Goal: Task Accomplishment & Management: Use online tool/utility

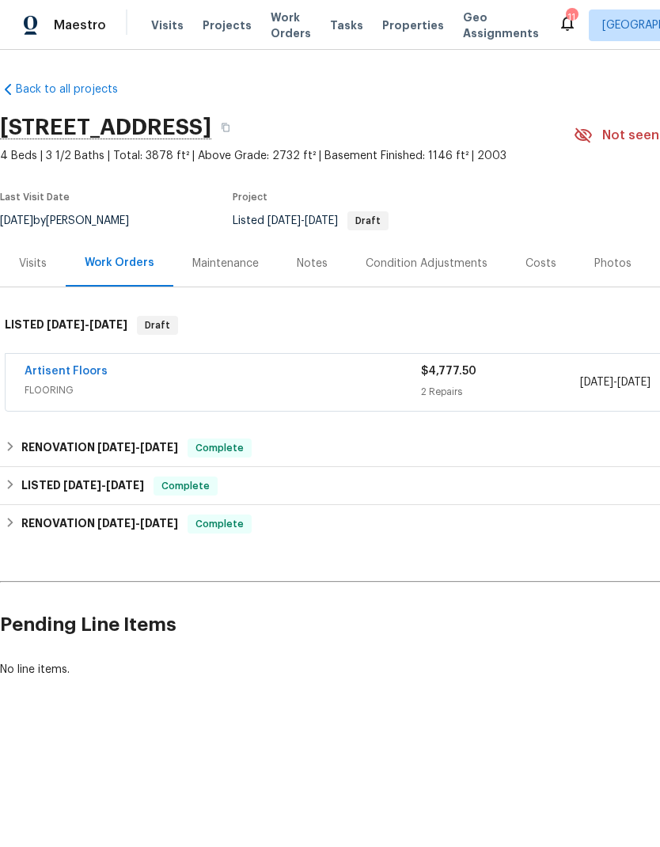
click at [230, 29] on span "Projects" at bounding box center [227, 25] width 49 height 16
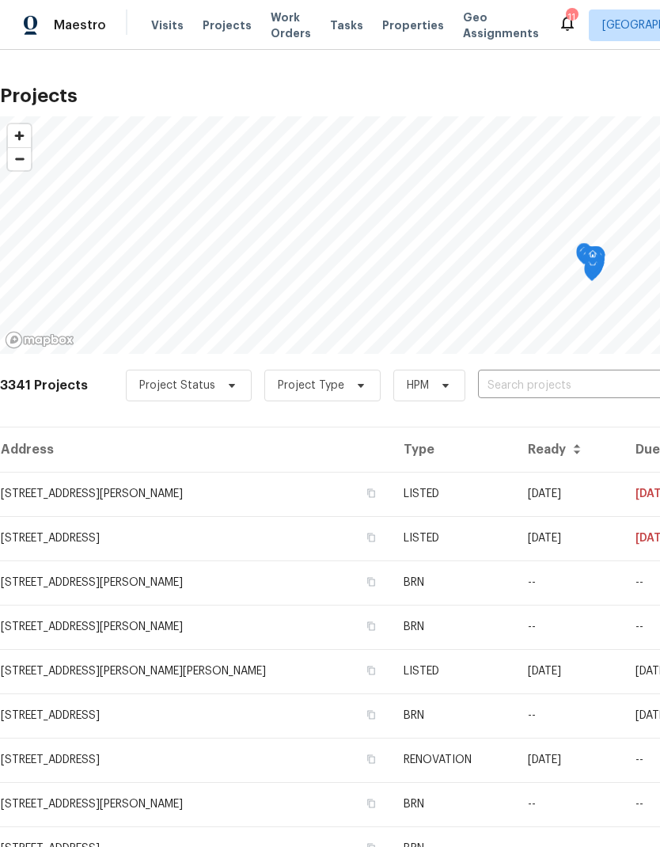
click at [544, 383] on input "text" at bounding box center [568, 386] width 181 height 25
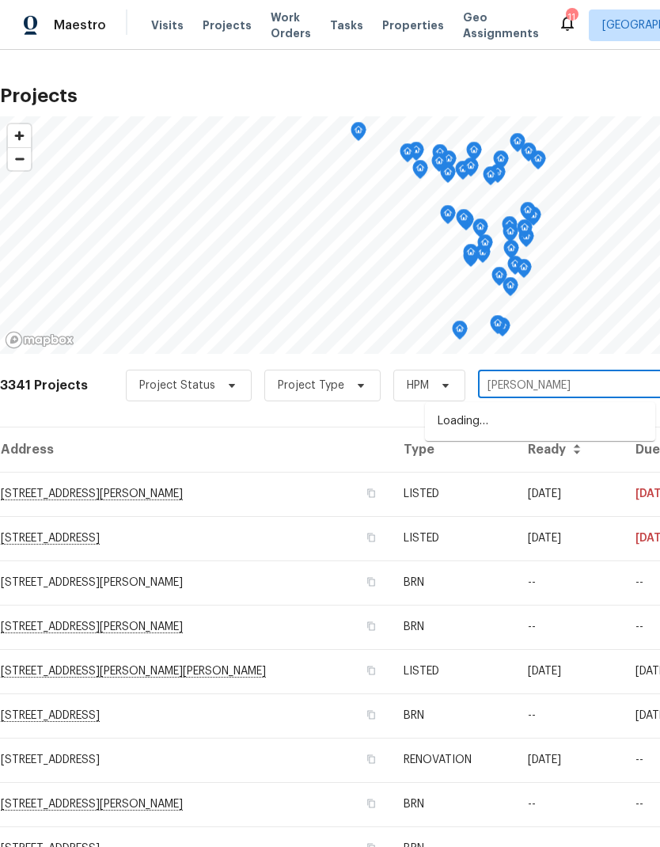
type input "[PERSON_NAME]"
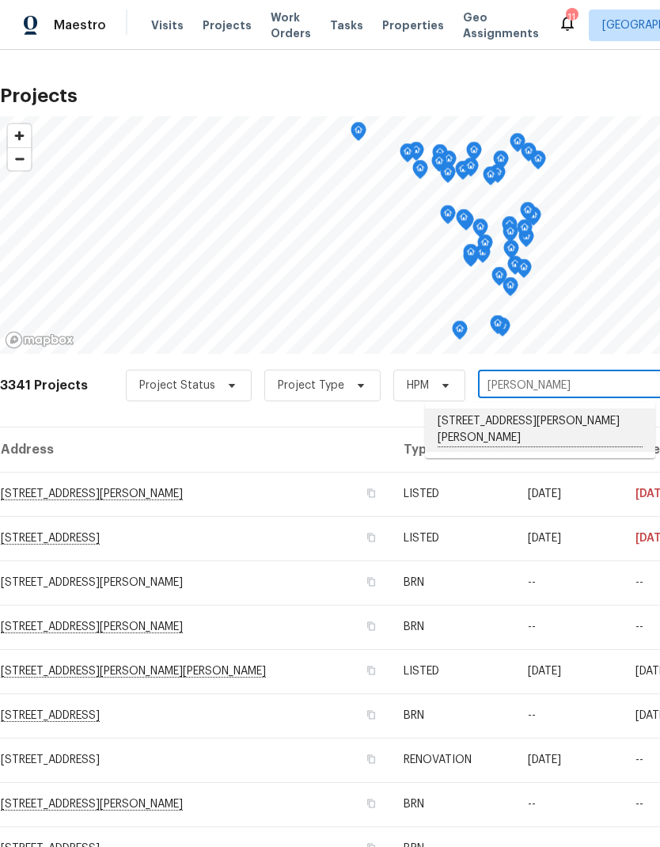
click at [528, 431] on li "[STREET_ADDRESS][PERSON_NAME][PERSON_NAME]" at bounding box center [540, 431] width 230 height 44
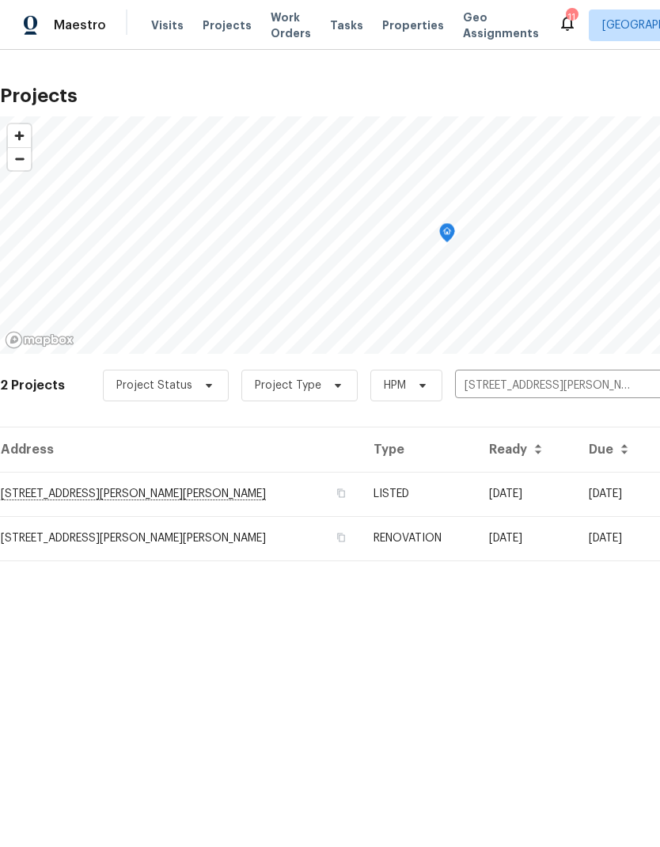
click at [145, 491] on td "[STREET_ADDRESS][PERSON_NAME][PERSON_NAME]" at bounding box center [180, 494] width 361 height 44
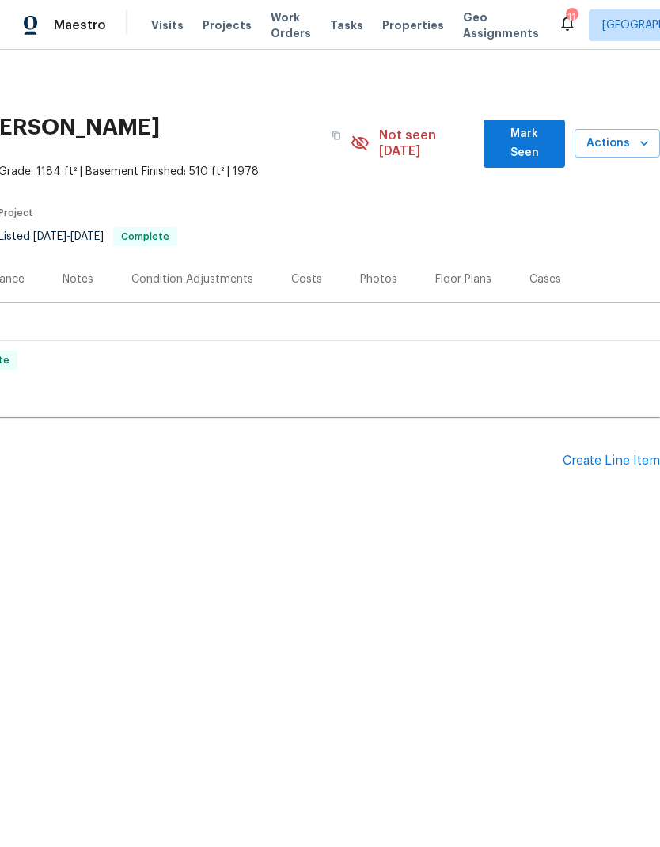
scroll to position [0, 234]
click at [634, 137] on span "Actions" at bounding box center [618, 144] width 60 height 20
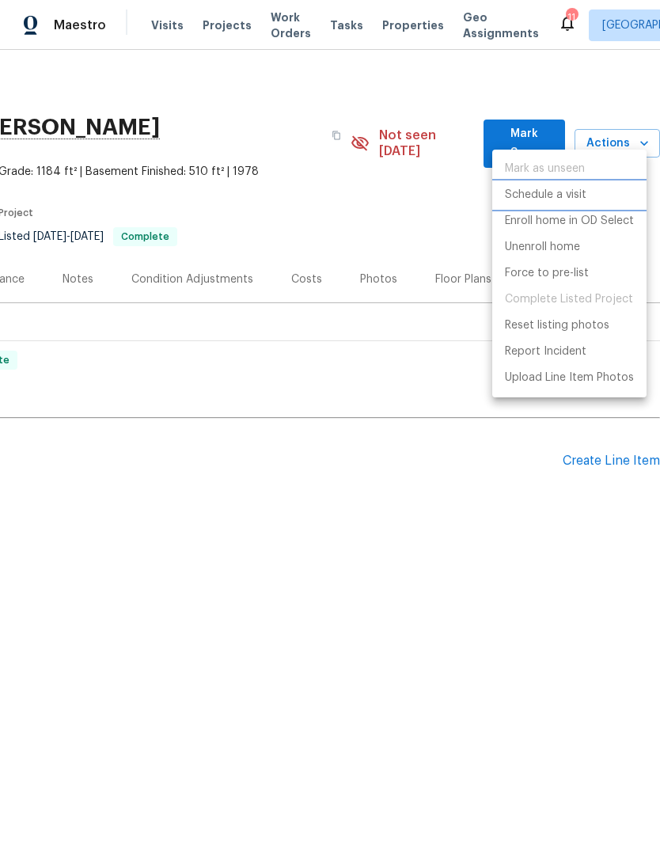
click at [565, 199] on p "Schedule a visit" at bounding box center [546, 195] width 82 height 17
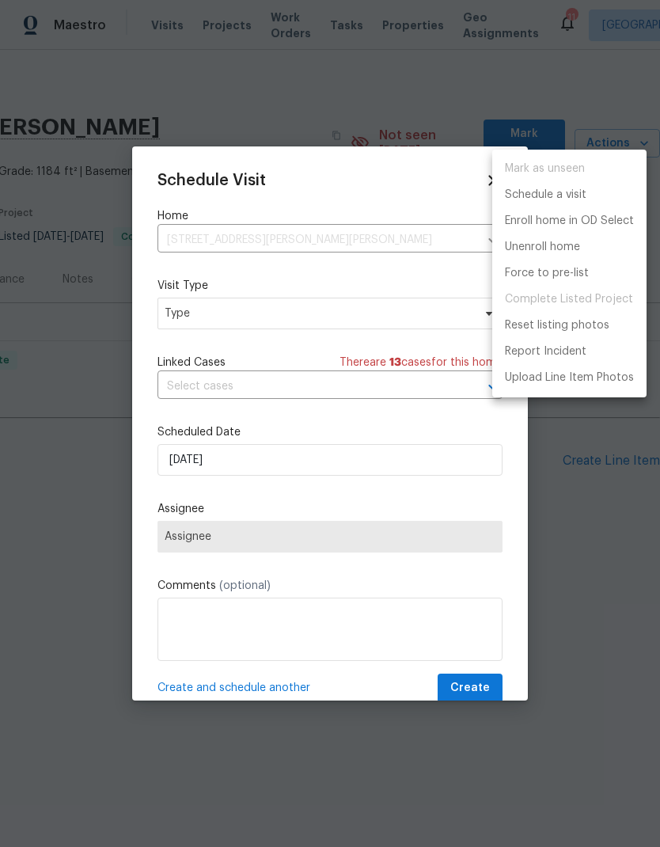
click at [225, 316] on div at bounding box center [330, 423] width 660 height 847
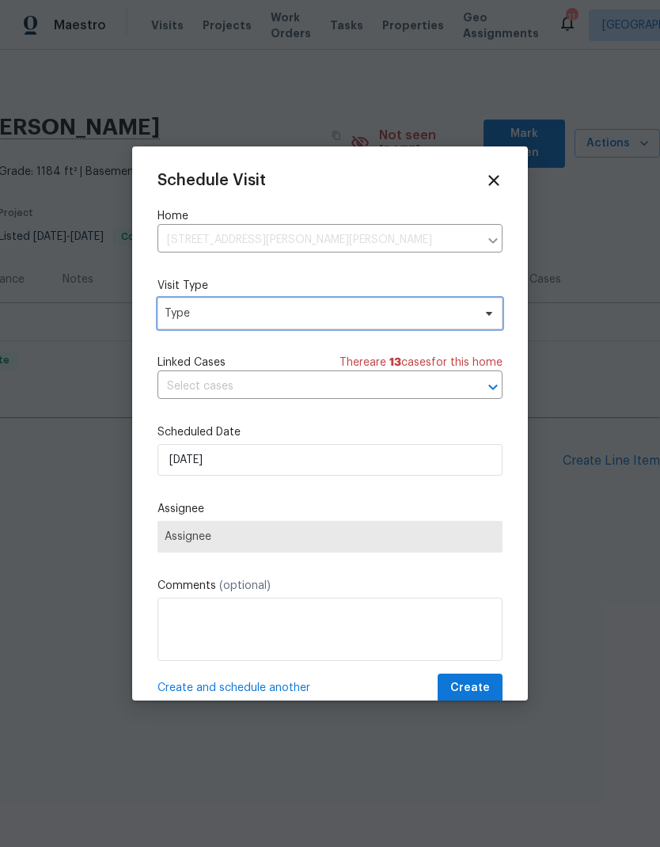
click at [226, 313] on span "Type" at bounding box center [319, 314] width 308 height 16
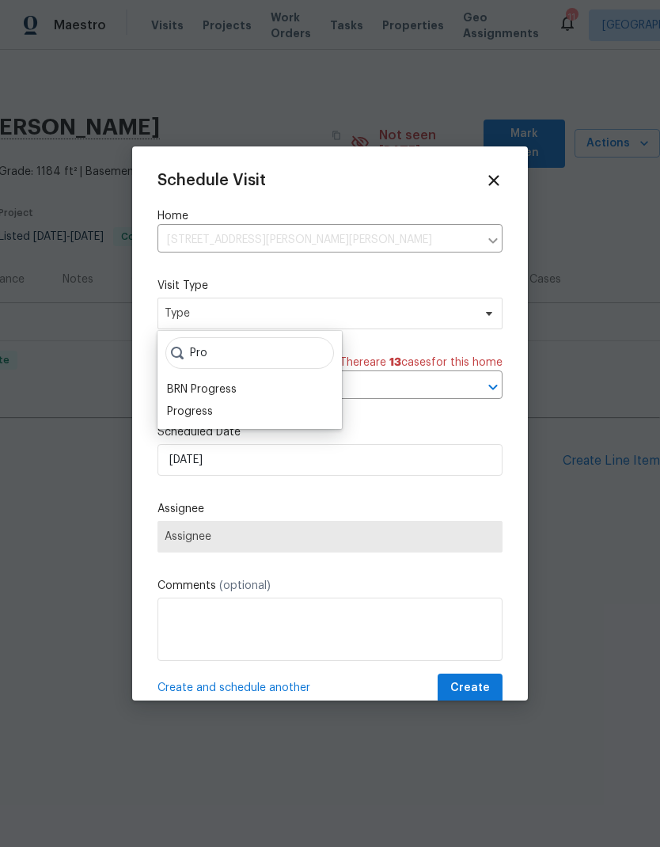
type input "Pro"
click at [196, 415] on div "Progress" at bounding box center [190, 412] width 46 height 16
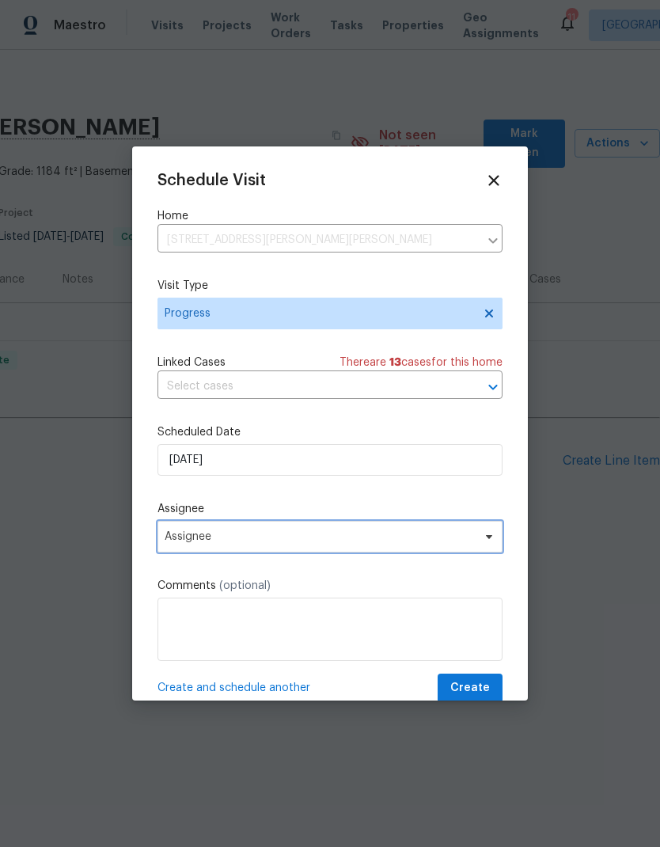
click at [200, 541] on span "Assignee" at bounding box center [320, 537] width 310 height 13
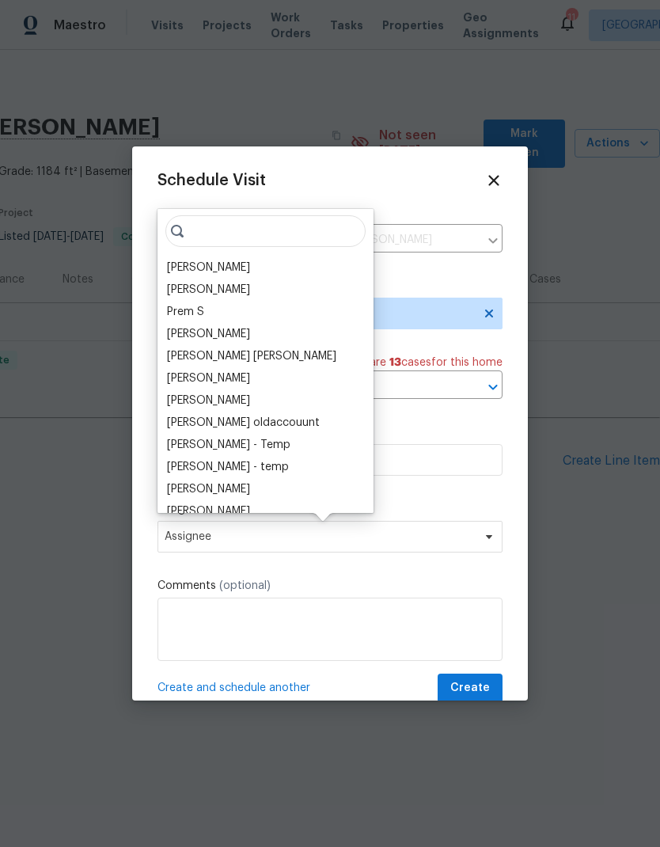
click at [209, 267] on div "[PERSON_NAME]" at bounding box center [208, 268] width 83 height 16
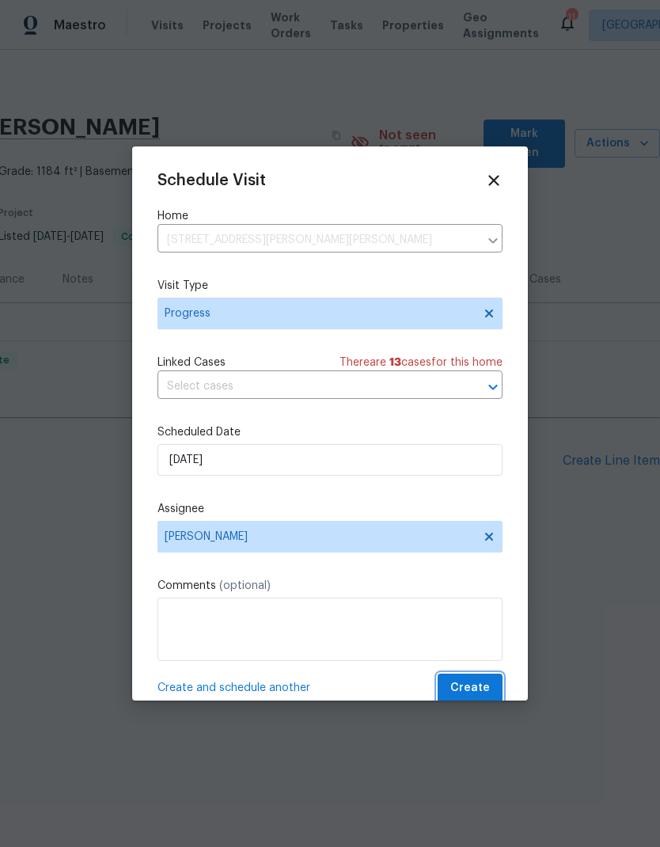
click at [479, 690] on span "Create" at bounding box center [471, 689] width 40 height 20
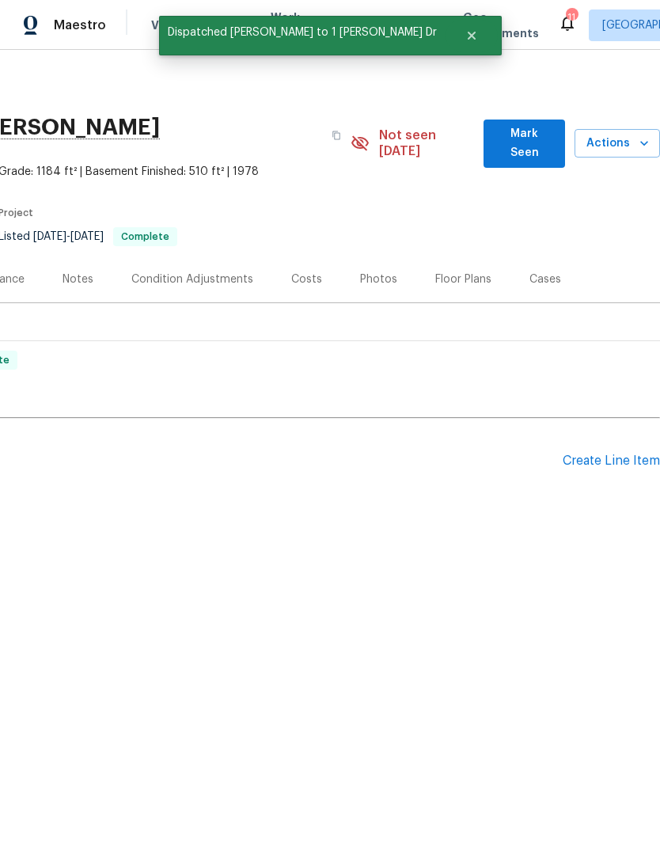
click at [74, 256] on div "Notes" at bounding box center [78, 279] width 69 height 47
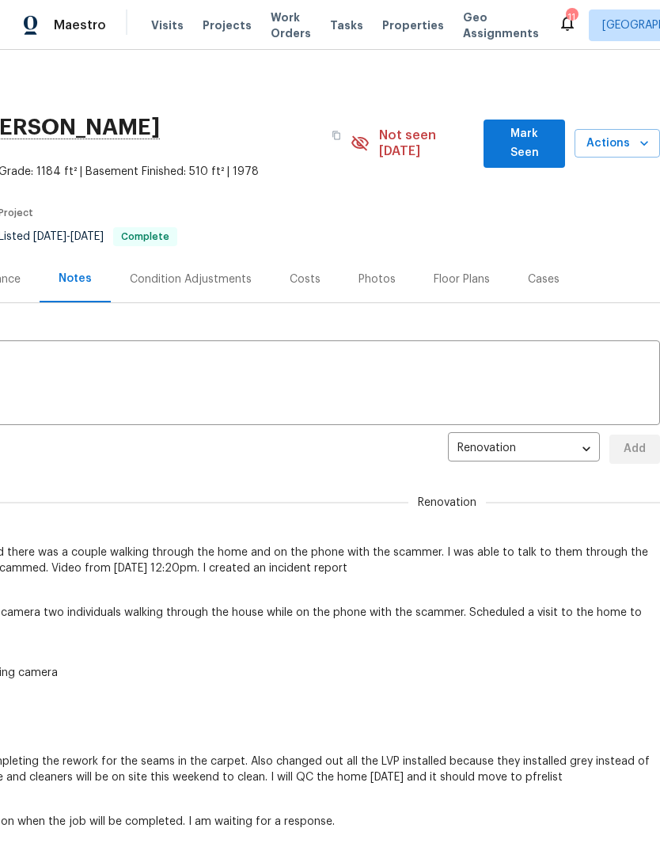
click at [637, 135] on icon "button" at bounding box center [645, 143] width 16 height 16
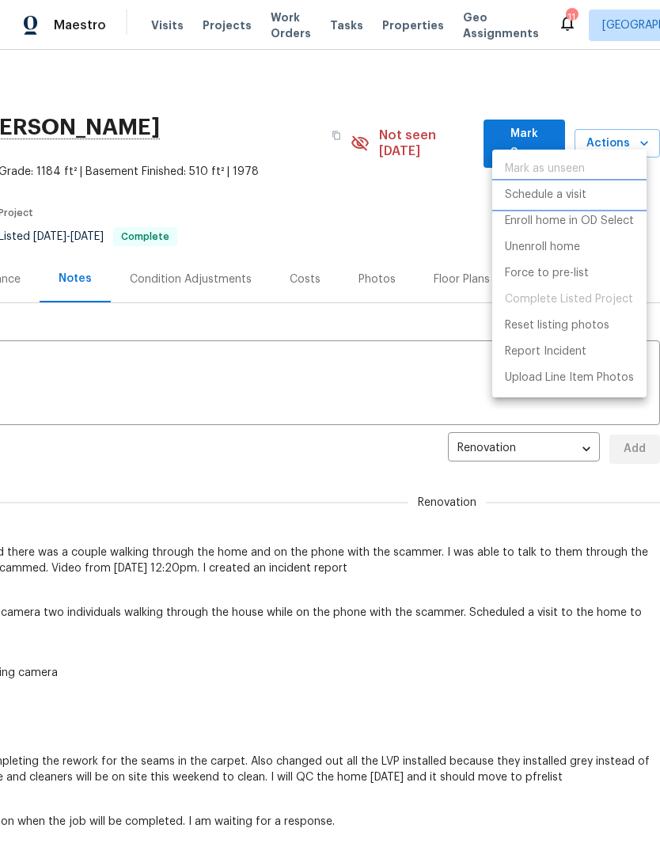
click at [565, 197] on p "Schedule a visit" at bounding box center [546, 195] width 82 height 17
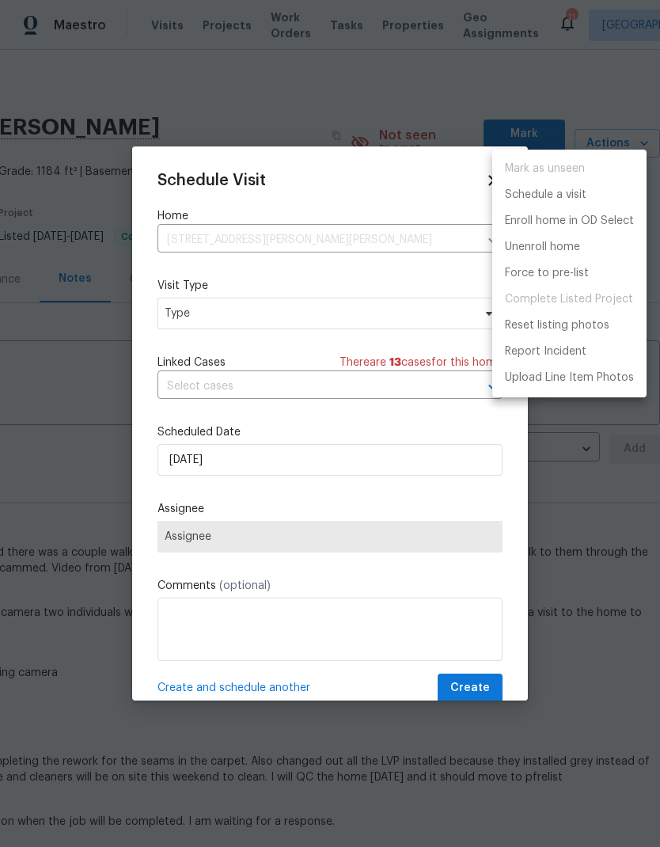
click at [192, 321] on div at bounding box center [330, 423] width 660 height 847
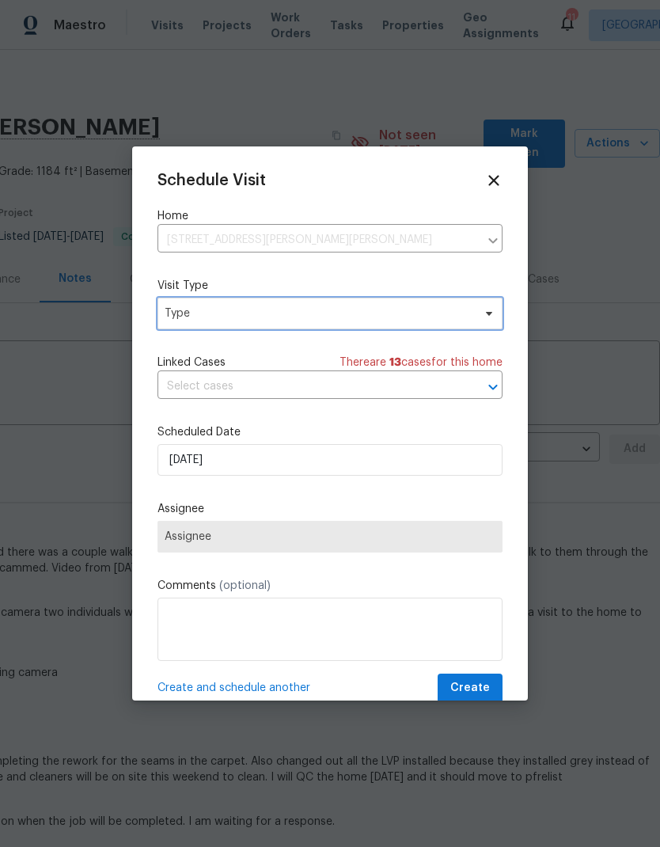
click at [170, 314] on span "Type" at bounding box center [319, 314] width 308 height 16
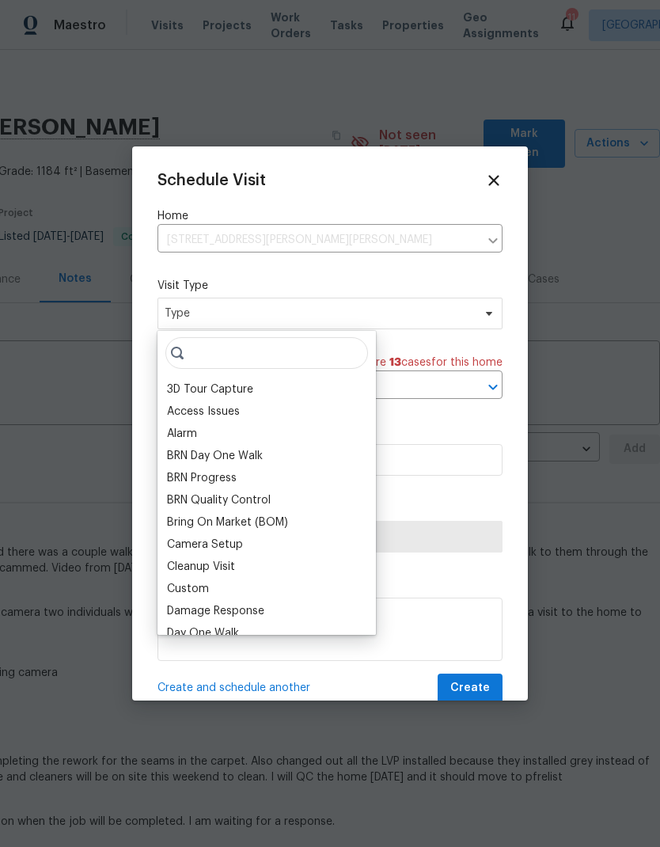
click at [497, 187] on icon at bounding box center [493, 180] width 17 height 17
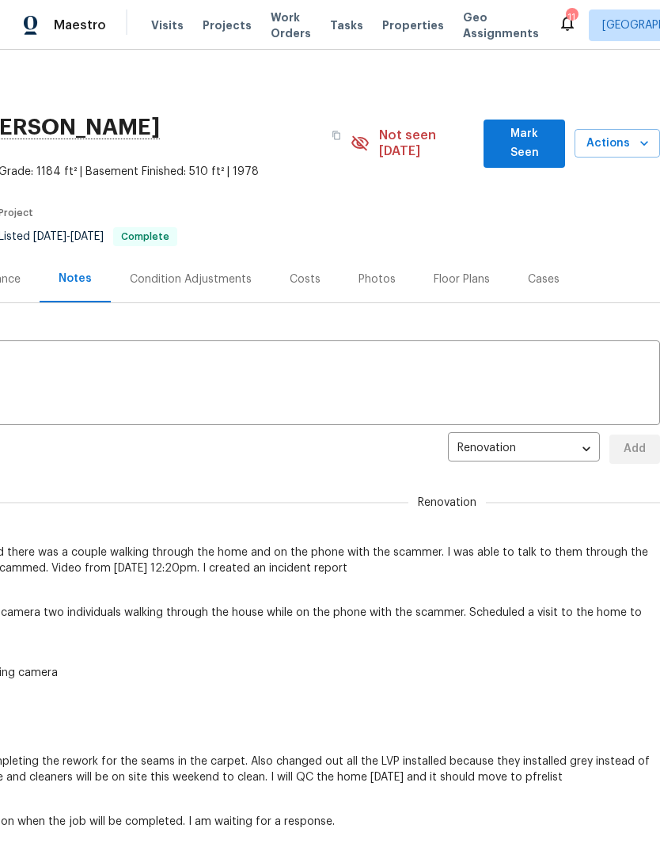
click at [232, 20] on span "Projects" at bounding box center [227, 25] width 49 height 16
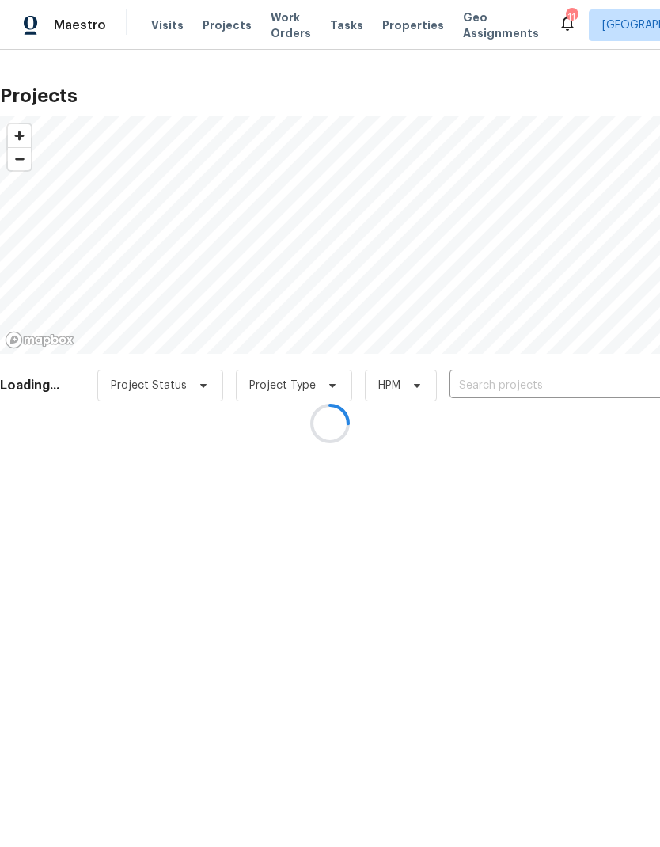
click at [540, 383] on div at bounding box center [330, 423] width 660 height 847
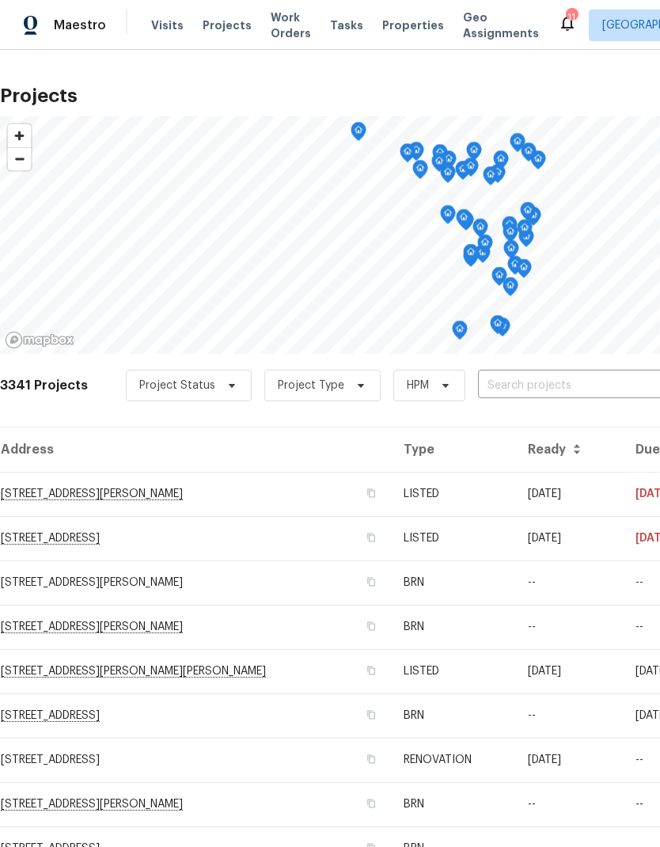
click at [520, 382] on input "text" at bounding box center [568, 386] width 181 height 25
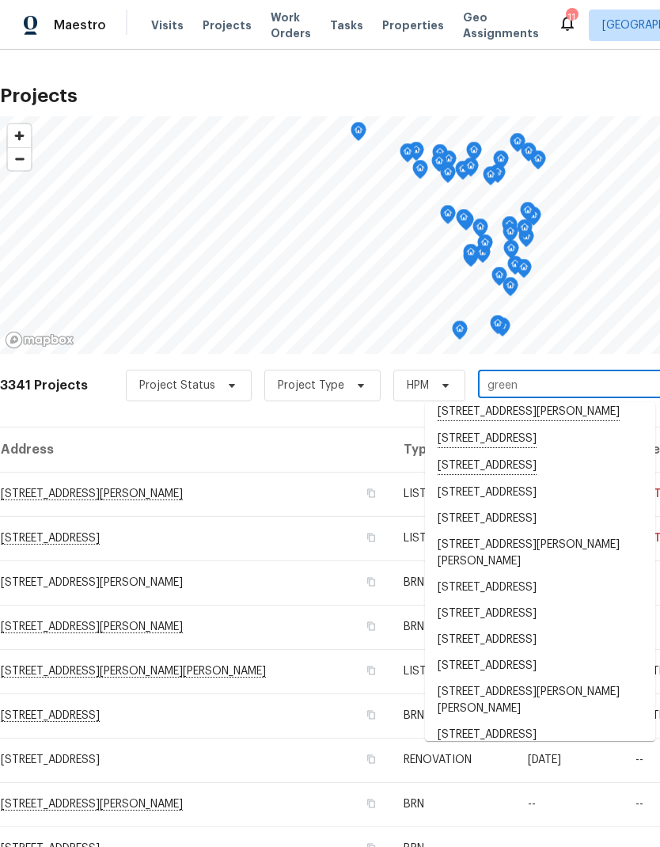
scroll to position [441, 0]
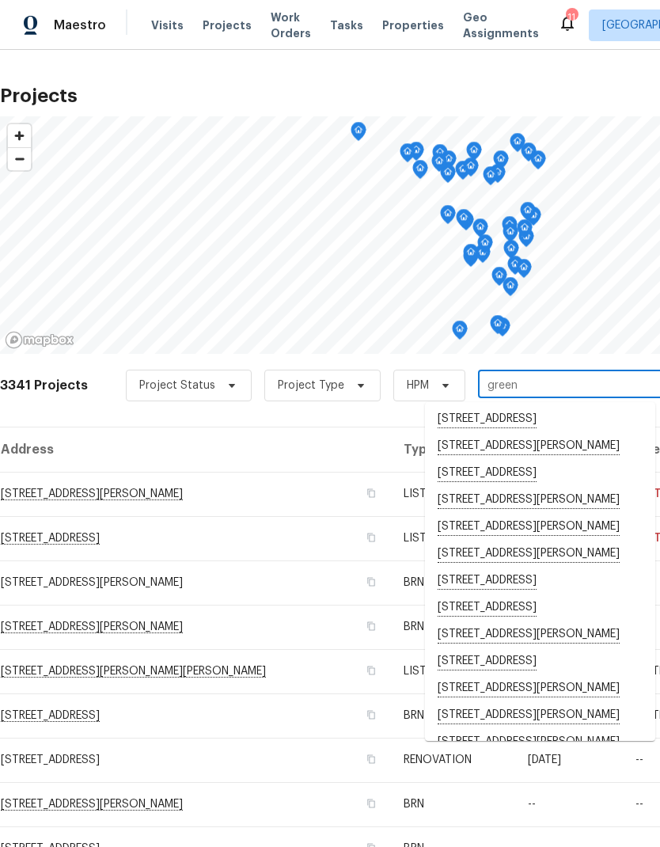
click at [552, 374] on input "green" at bounding box center [568, 386] width 181 height 25
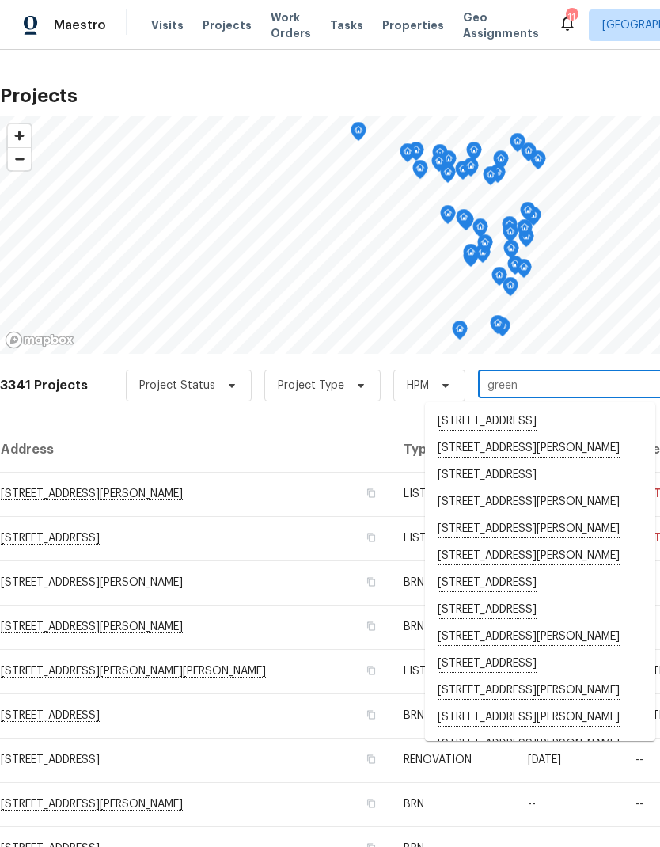
scroll to position [0, 0]
click at [526, 388] on input "green" at bounding box center [568, 386] width 181 height 25
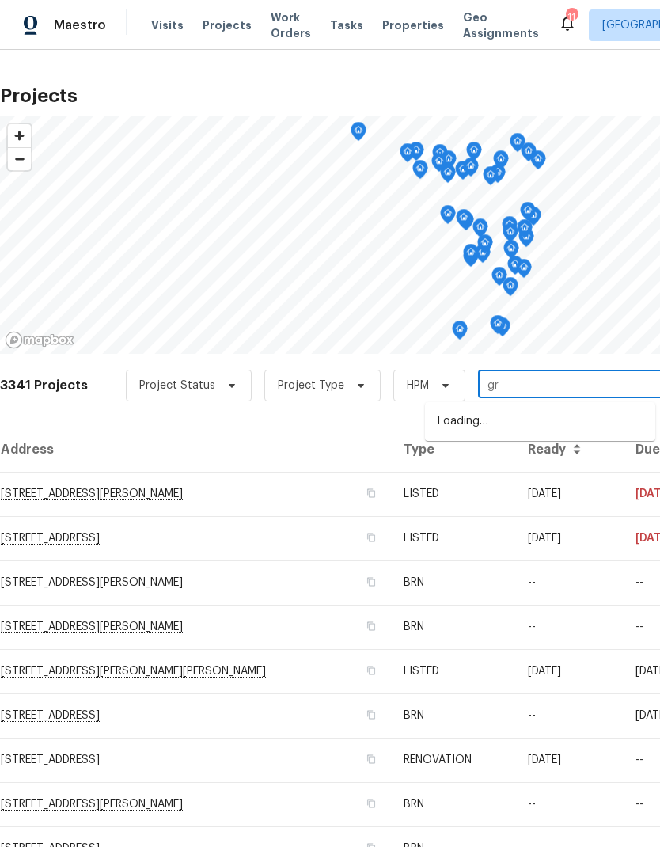
type input "g"
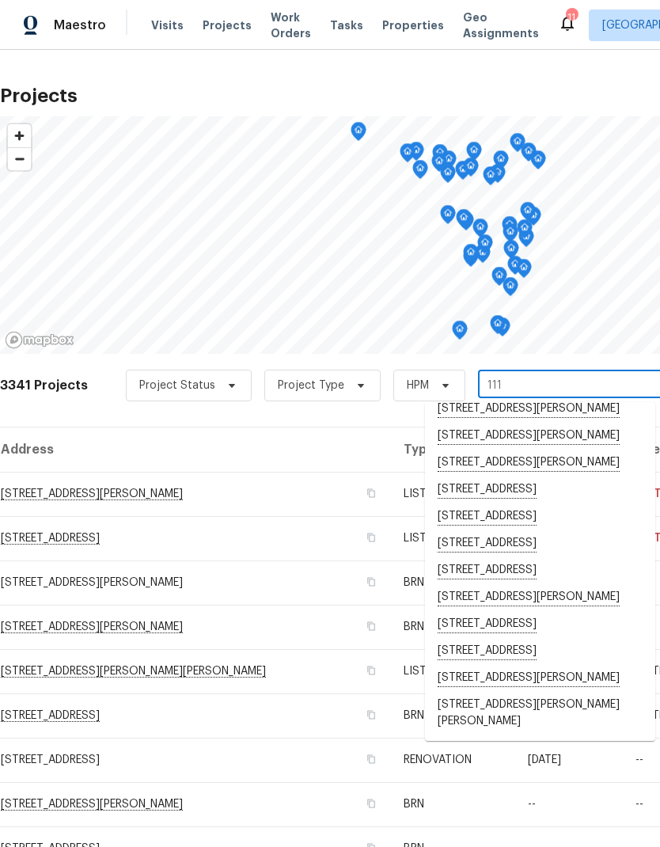
scroll to position [561, 0]
type input "111 b"
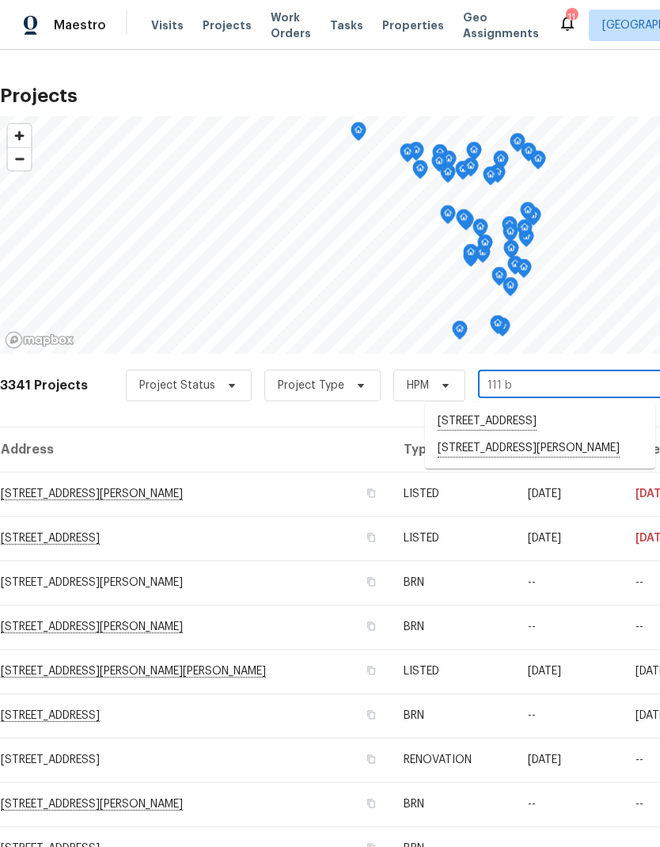
click at [489, 462] on li "[STREET_ADDRESS][PERSON_NAME]" at bounding box center [540, 449] width 230 height 27
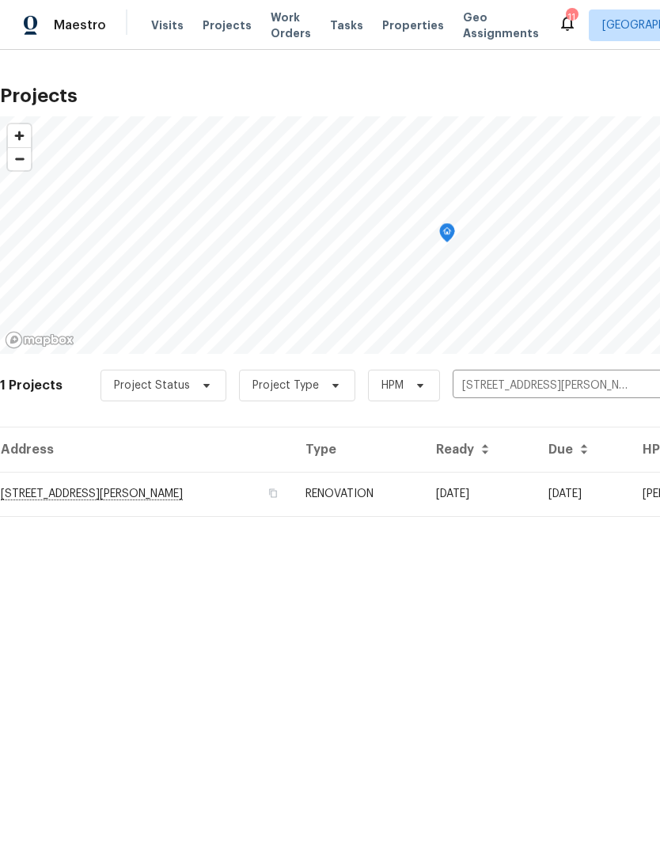
click at [61, 494] on td "[STREET_ADDRESS][PERSON_NAME]" at bounding box center [146, 494] width 293 height 44
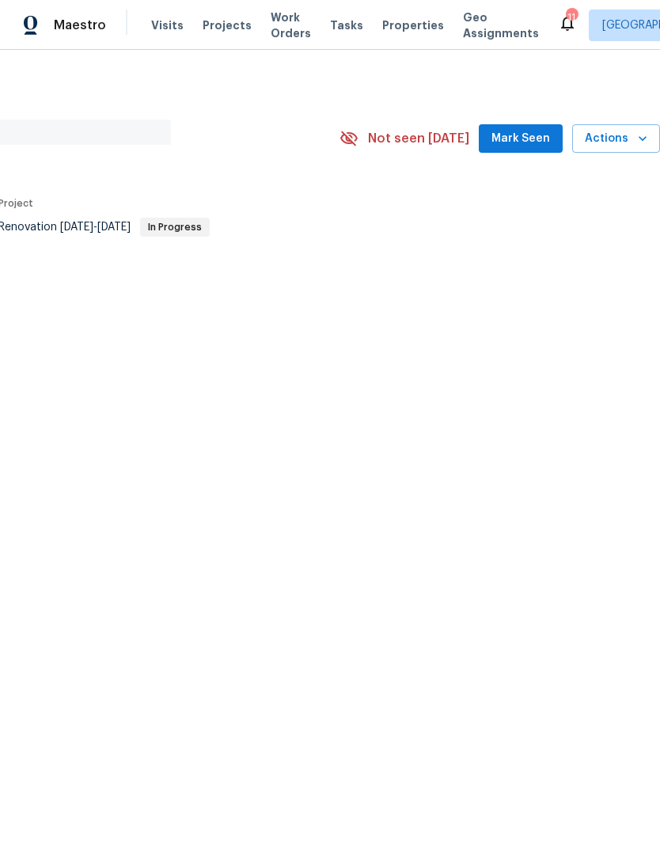
scroll to position [0, 234]
click at [641, 138] on icon "button" at bounding box center [643, 138] width 8 height 5
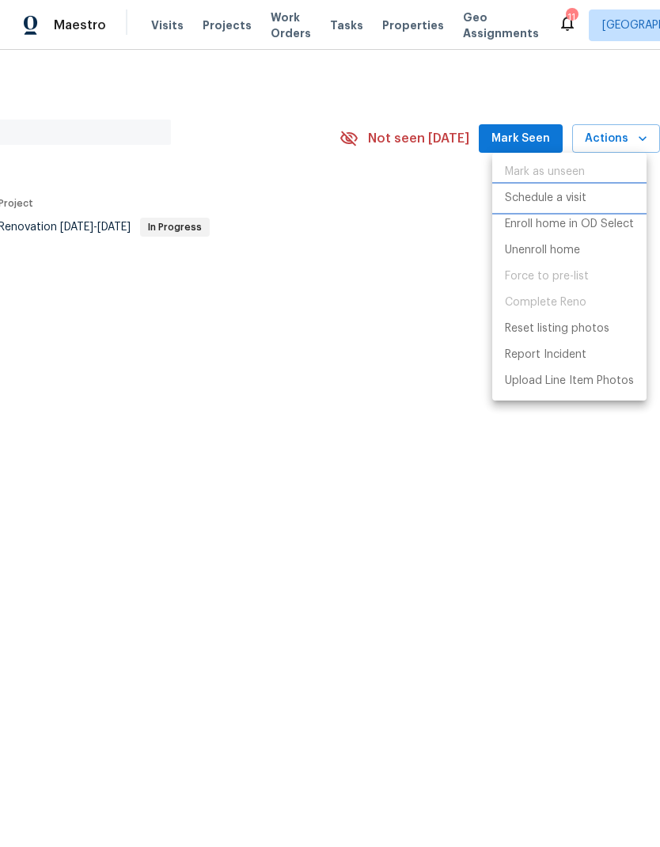
click at [584, 196] on p "Schedule a visit" at bounding box center [546, 198] width 82 height 17
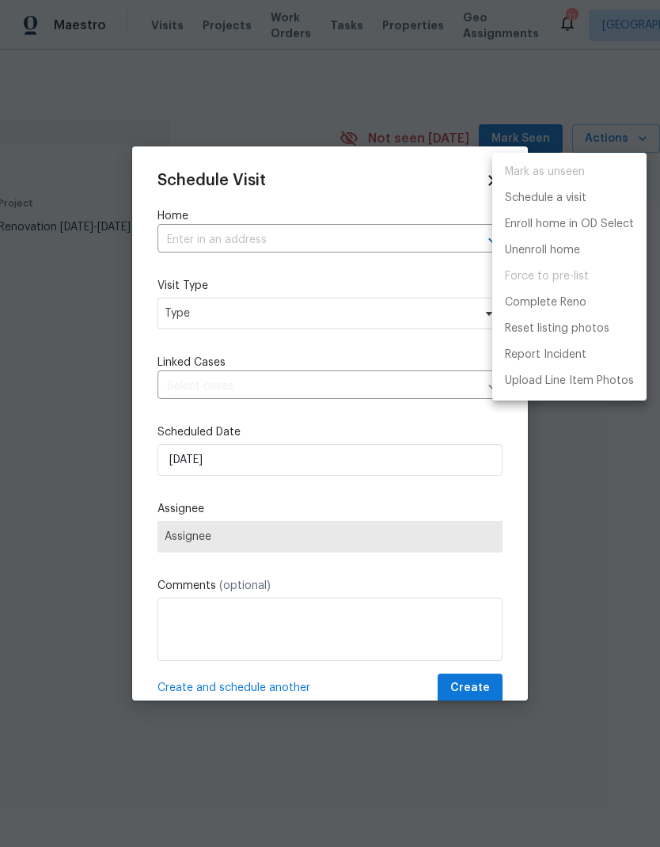
click at [192, 299] on div at bounding box center [330, 423] width 660 height 847
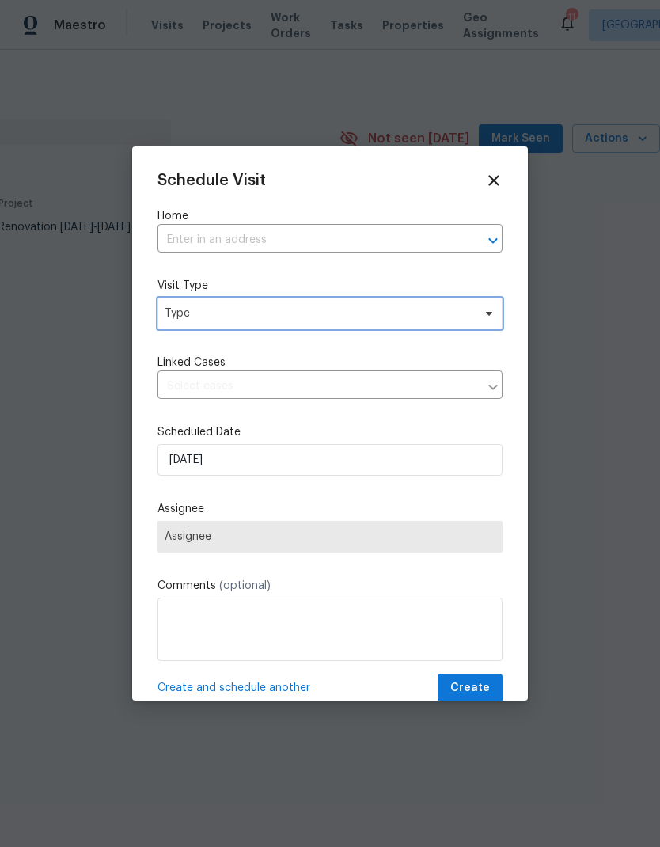
click at [182, 314] on span "Type" at bounding box center [319, 314] width 308 height 16
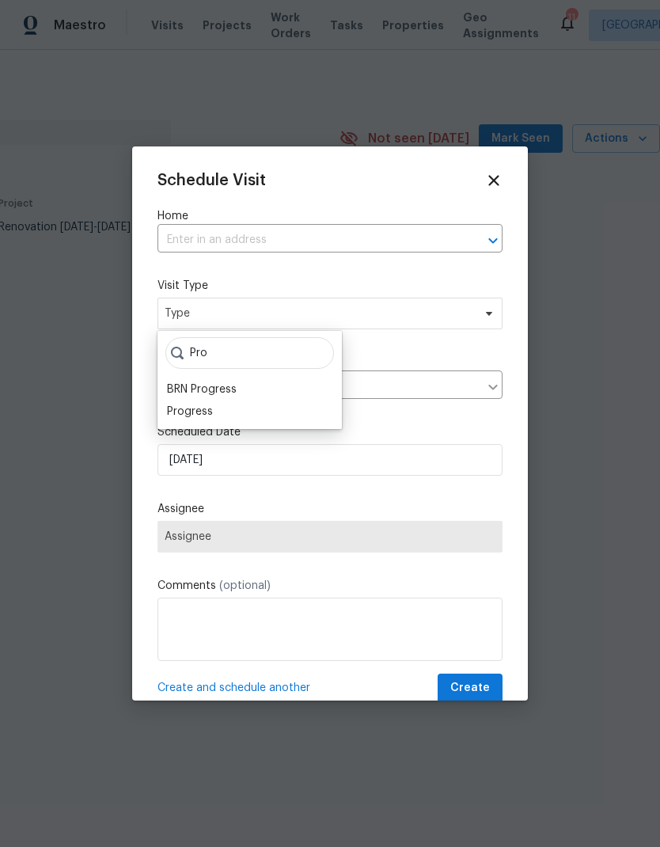
type input "Pro"
click at [185, 408] on div "Progress" at bounding box center [190, 412] width 46 height 16
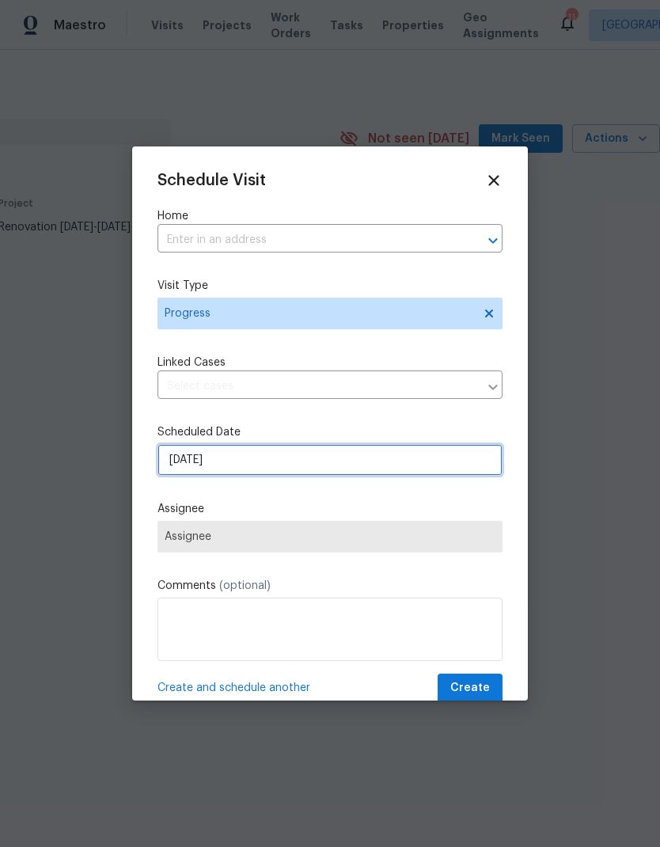
click at [180, 467] on input "[DATE]" at bounding box center [330, 460] width 345 height 32
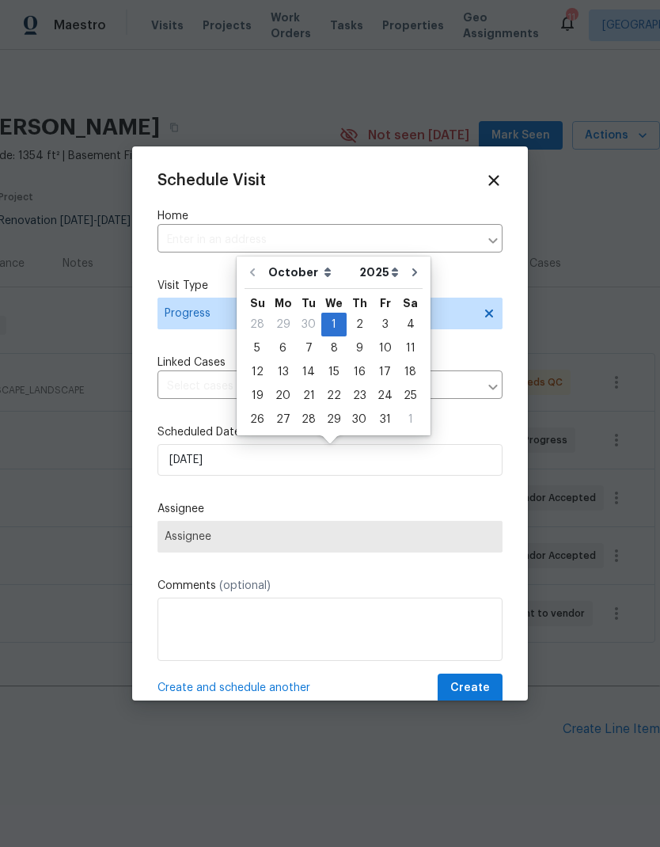
click at [176, 508] on label "Assignee" at bounding box center [330, 509] width 345 height 16
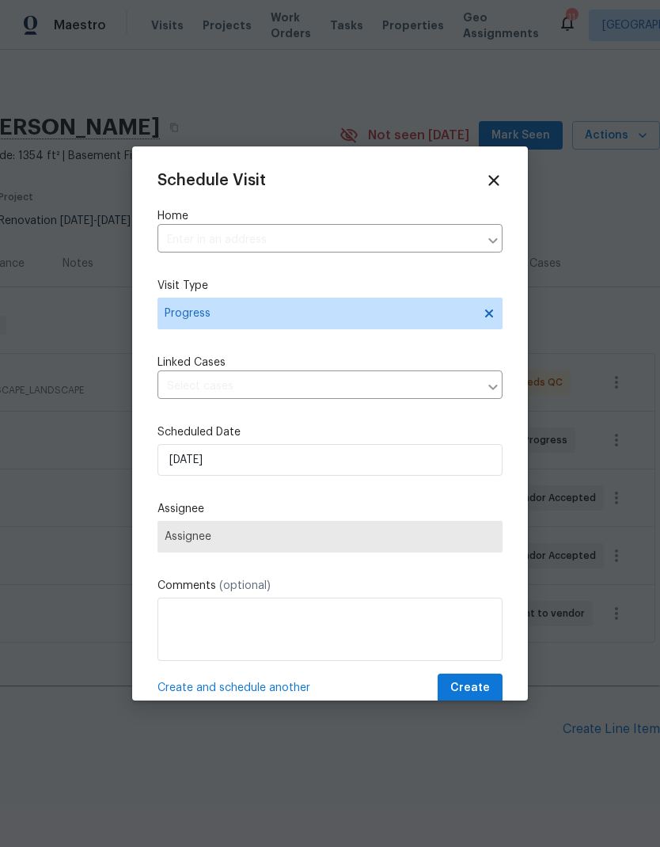
click at [176, 537] on span "Assignee" at bounding box center [330, 537] width 331 height 13
click at [170, 525] on span "Assignee" at bounding box center [330, 537] width 345 height 32
click at [175, 502] on div "Schedule Visit Home ​ Visit Type Progress Linked Cases ​ Scheduled Date [DATE] …" at bounding box center [330, 437] width 345 height 531
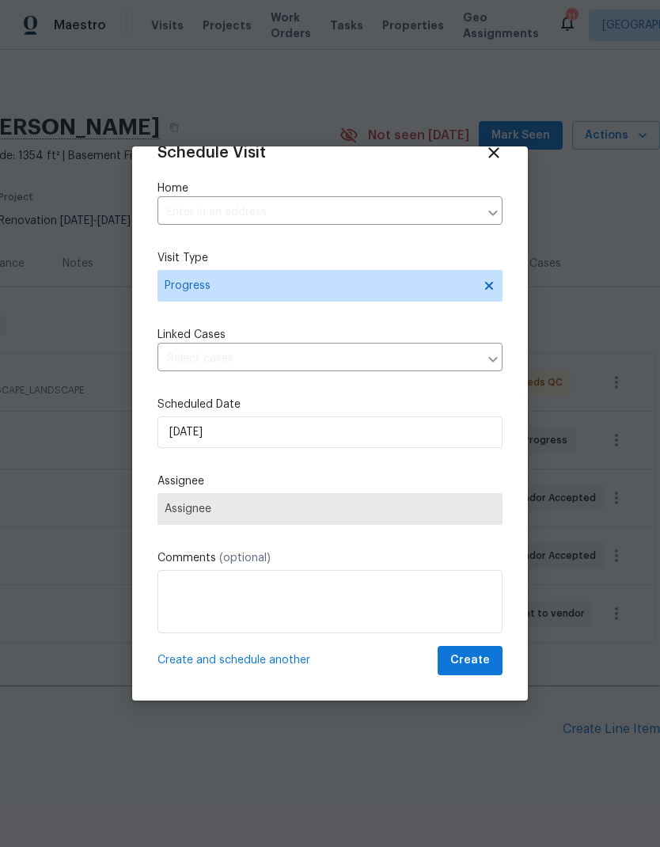
scroll to position [30, 0]
click at [179, 512] on span "Assignee" at bounding box center [330, 509] width 331 height 13
click at [186, 511] on span "Assignee" at bounding box center [330, 509] width 331 height 13
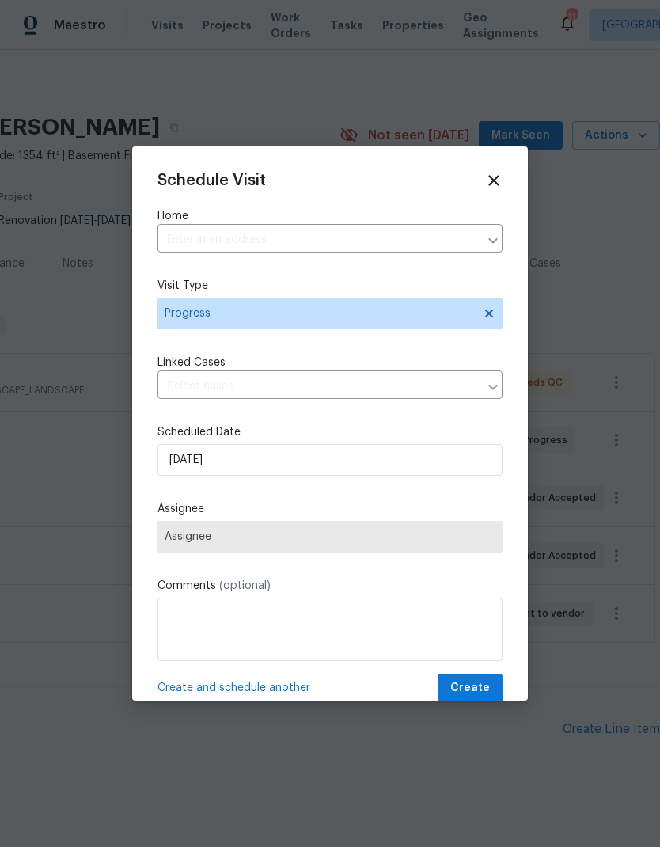
scroll to position [0, 0]
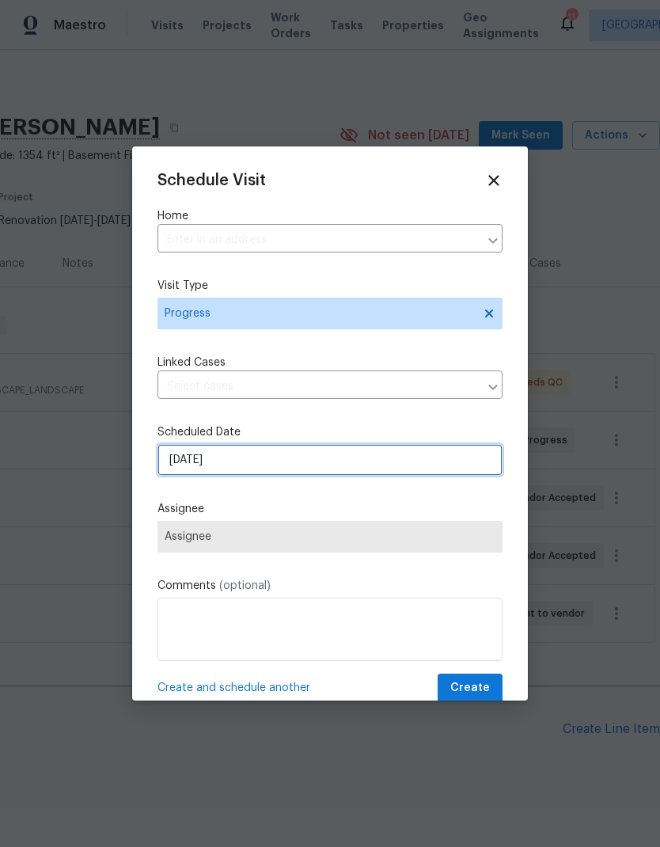
click at [371, 448] on input "[DATE]" at bounding box center [330, 460] width 345 height 32
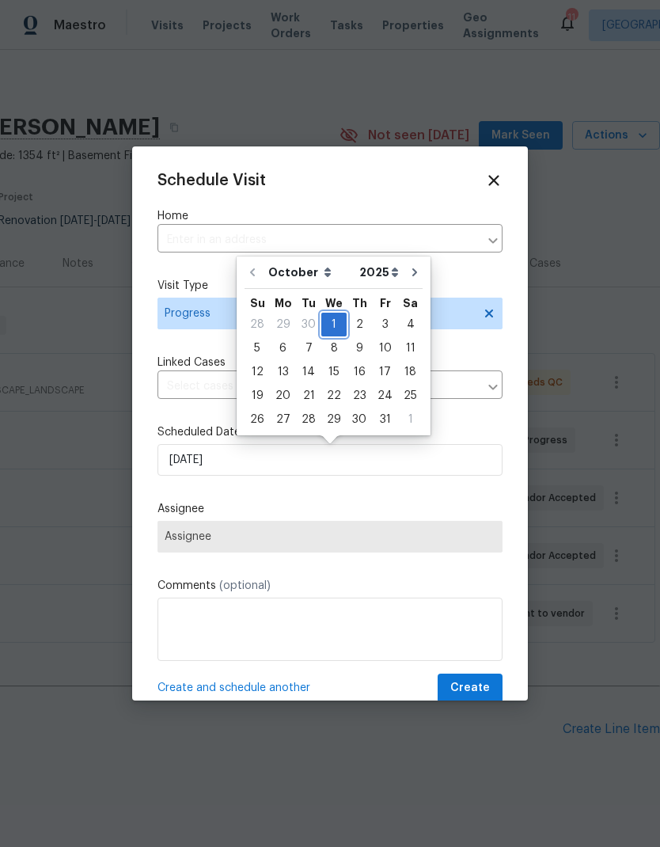
click at [329, 327] on div "1" at bounding box center [334, 325] width 25 height 22
click at [316, 496] on div "Schedule Visit Home ​ Visit Type Progress Linked Cases ​ Scheduled Date [DATE] …" at bounding box center [330, 437] width 345 height 531
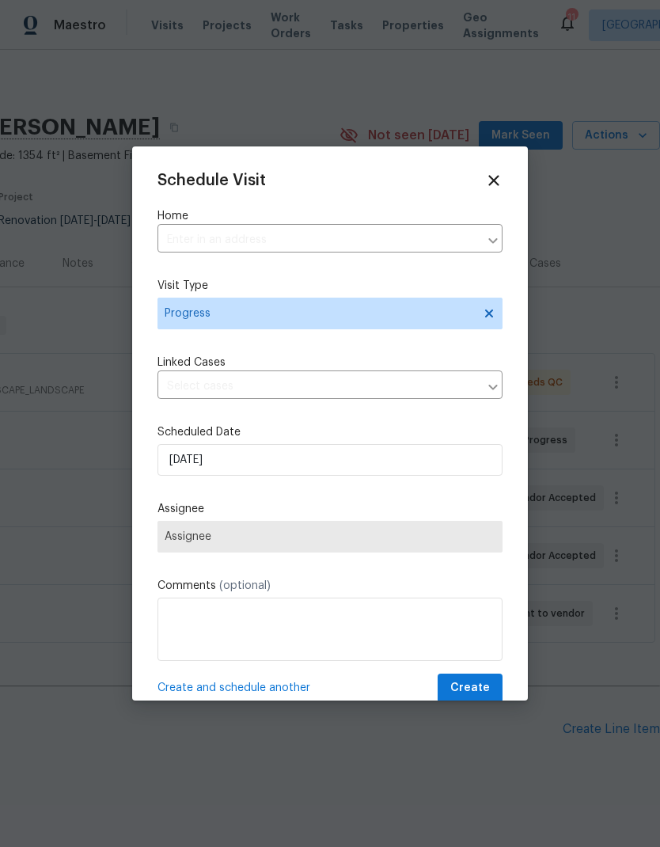
click at [188, 538] on span "Assignee" at bounding box center [330, 537] width 331 height 13
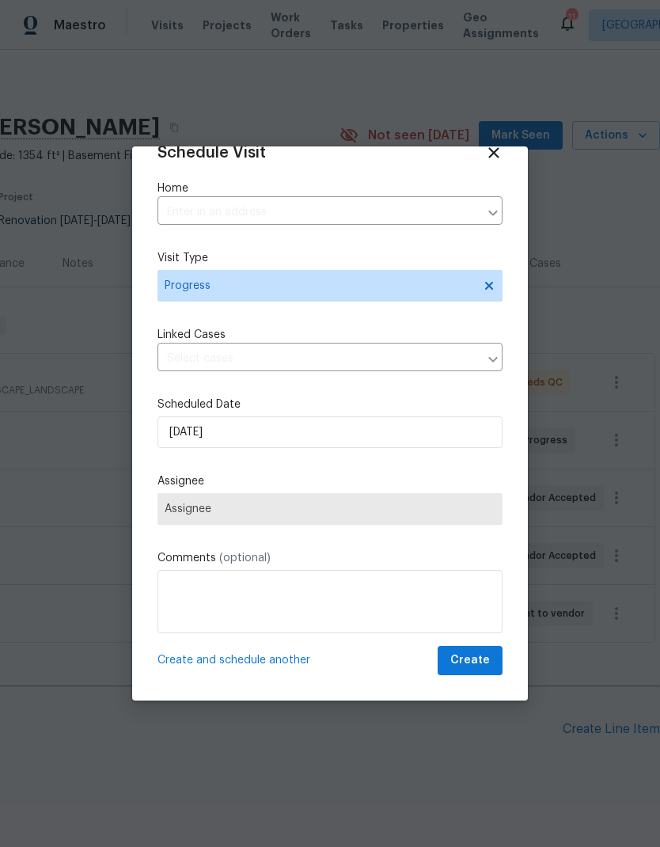
scroll to position [30, 0]
click at [475, 664] on span "Create" at bounding box center [471, 661] width 40 height 20
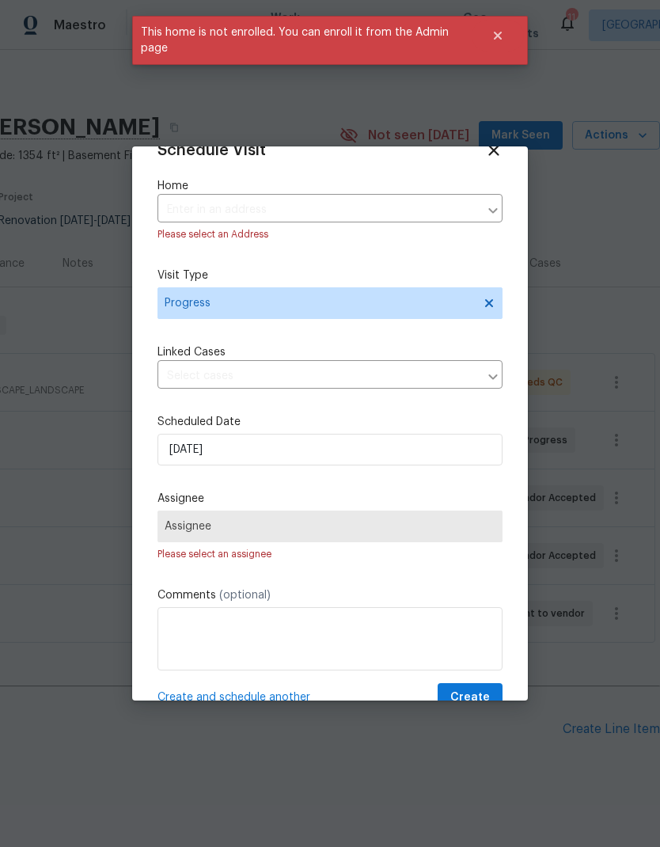
click at [615, 268] on div at bounding box center [330, 423] width 660 height 847
click at [485, 162] on div "Schedule Visit Home ​ Please select an Address Visit Type Progress Linked Cases…" at bounding box center [330, 427] width 345 height 571
click at [485, 161] on div "Schedule Visit Home ​ Please select an Address Visit Type Progress Linked Cases…" at bounding box center [330, 427] width 345 height 571
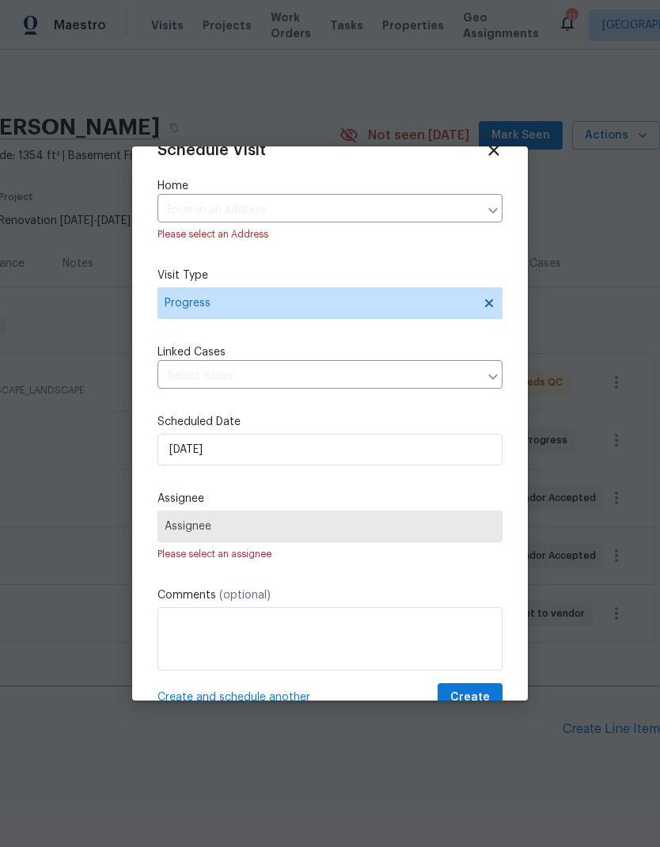
click at [503, 153] on icon at bounding box center [493, 150] width 17 height 17
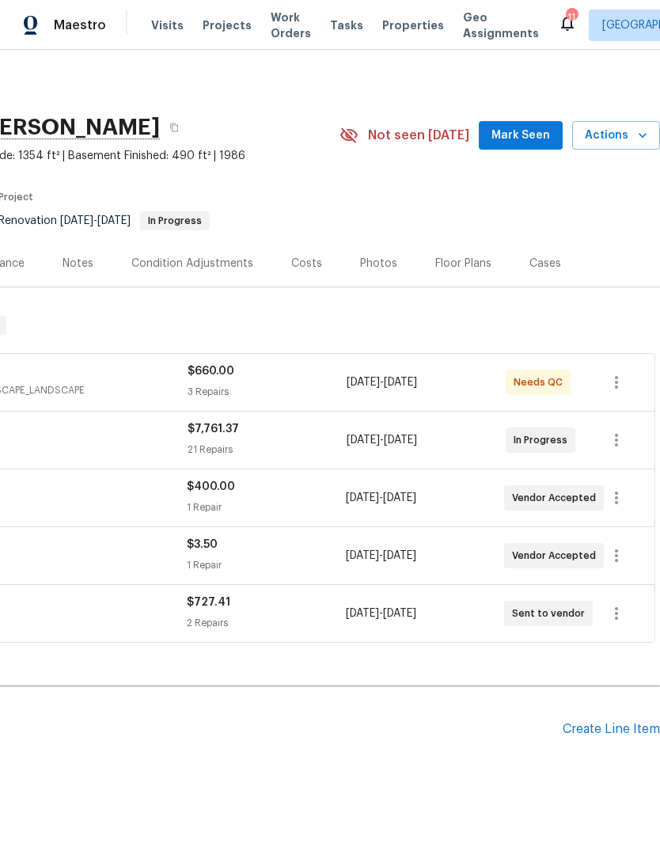
click at [491, 162] on div "[STREET_ADDRESS][PERSON_NAME] 3 Beds | 2 Baths | Total: 1844 ft² | Above Grade:…" at bounding box center [213, 135] width 895 height 57
click at [649, 139] on icon "button" at bounding box center [643, 135] width 16 height 16
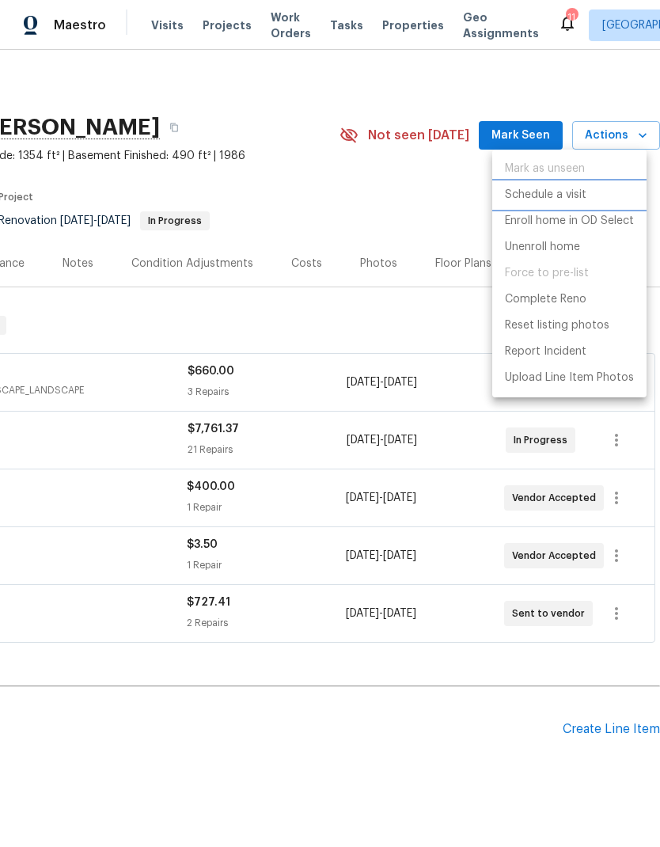
click at [552, 193] on p "Schedule a visit" at bounding box center [546, 195] width 82 height 17
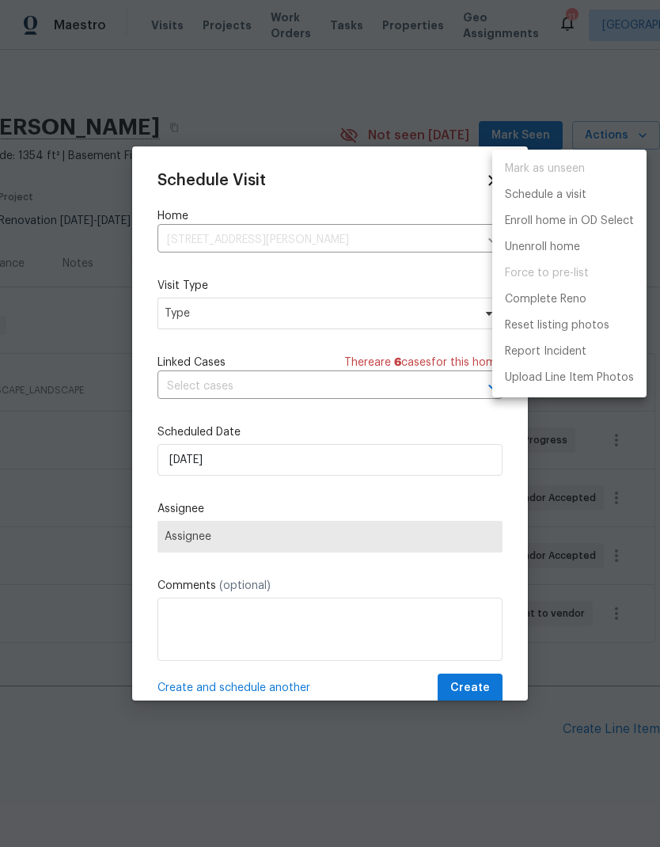
click at [179, 312] on div at bounding box center [330, 423] width 660 height 847
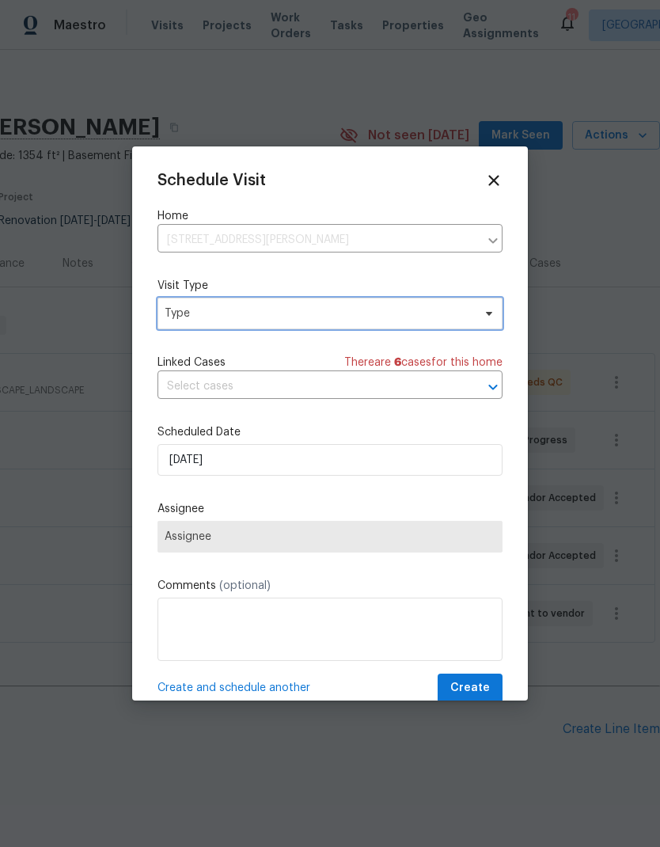
click at [181, 318] on span "Type" at bounding box center [319, 314] width 308 height 16
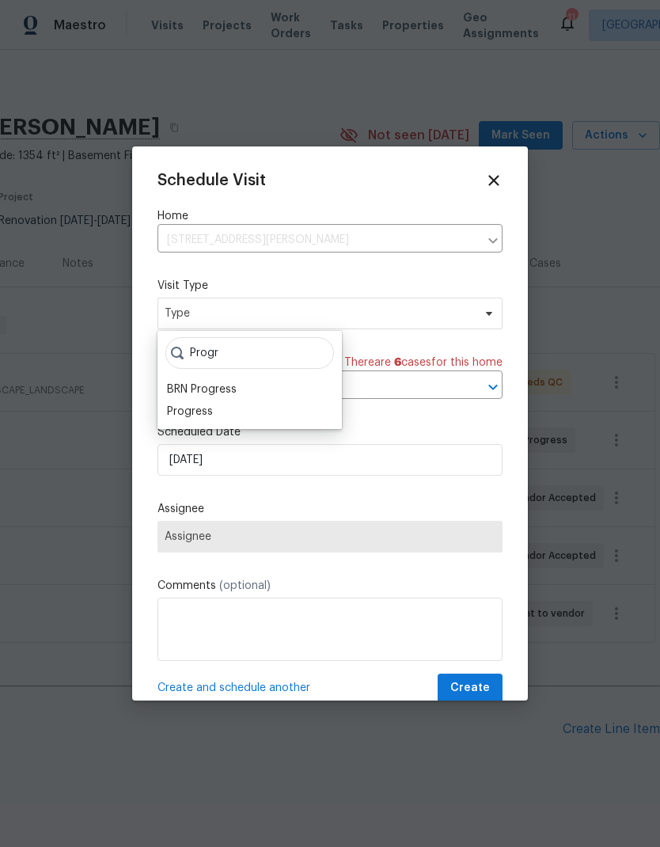
type input "Progr"
click at [189, 415] on div "Progress" at bounding box center [190, 412] width 46 height 16
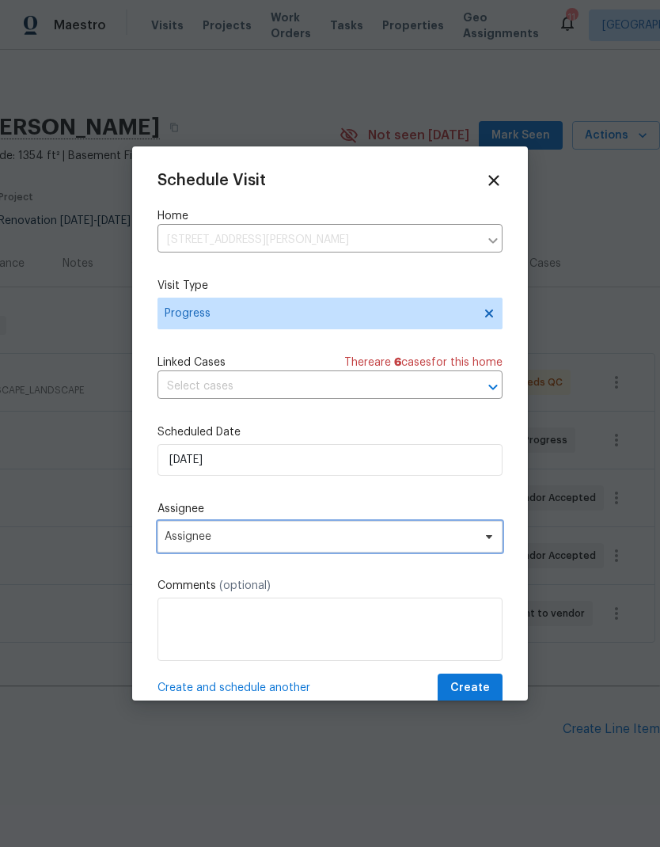
click at [181, 541] on span "Assignee" at bounding box center [320, 537] width 310 height 13
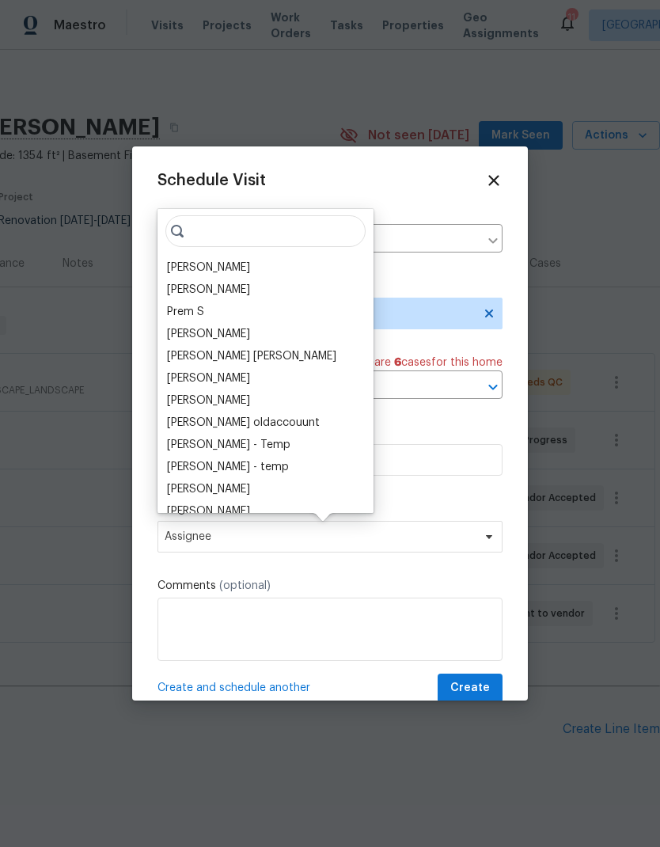
click at [179, 263] on div "[PERSON_NAME]" at bounding box center [208, 268] width 83 height 16
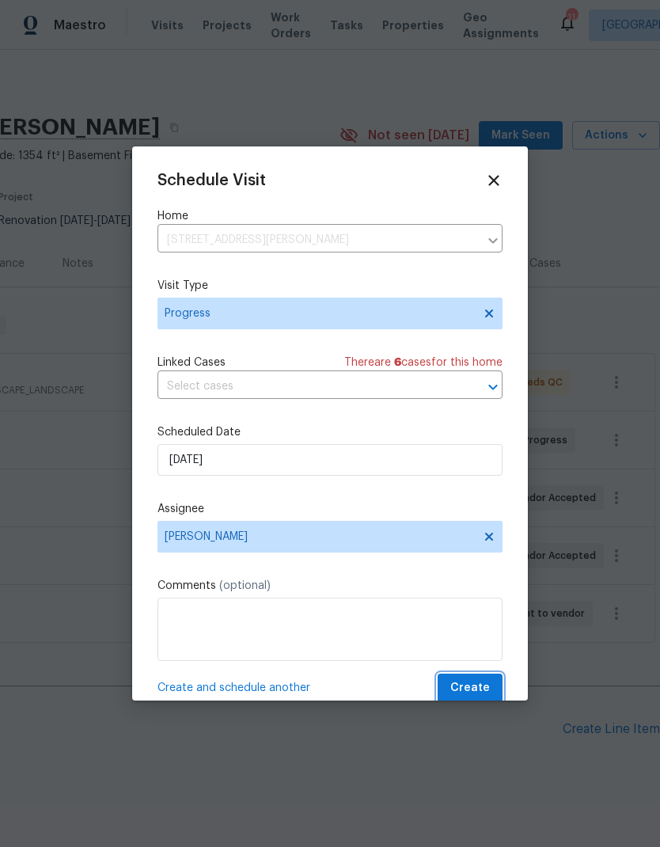
click at [477, 687] on span "Create" at bounding box center [471, 689] width 40 height 20
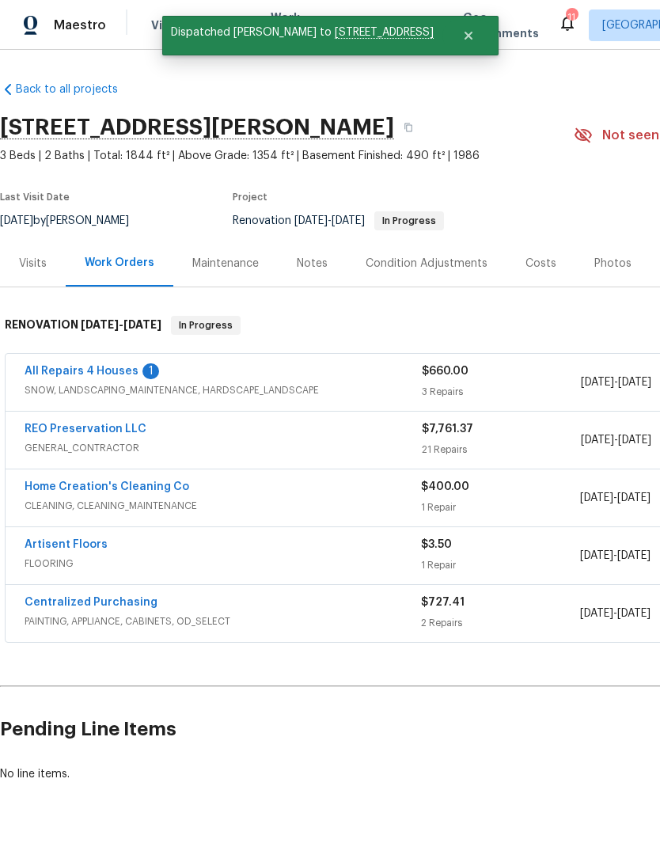
scroll to position [0, 0]
click at [52, 375] on link "All Repairs 4 Houses" at bounding box center [82, 371] width 114 height 11
